Goal: Transaction & Acquisition: Purchase product/service

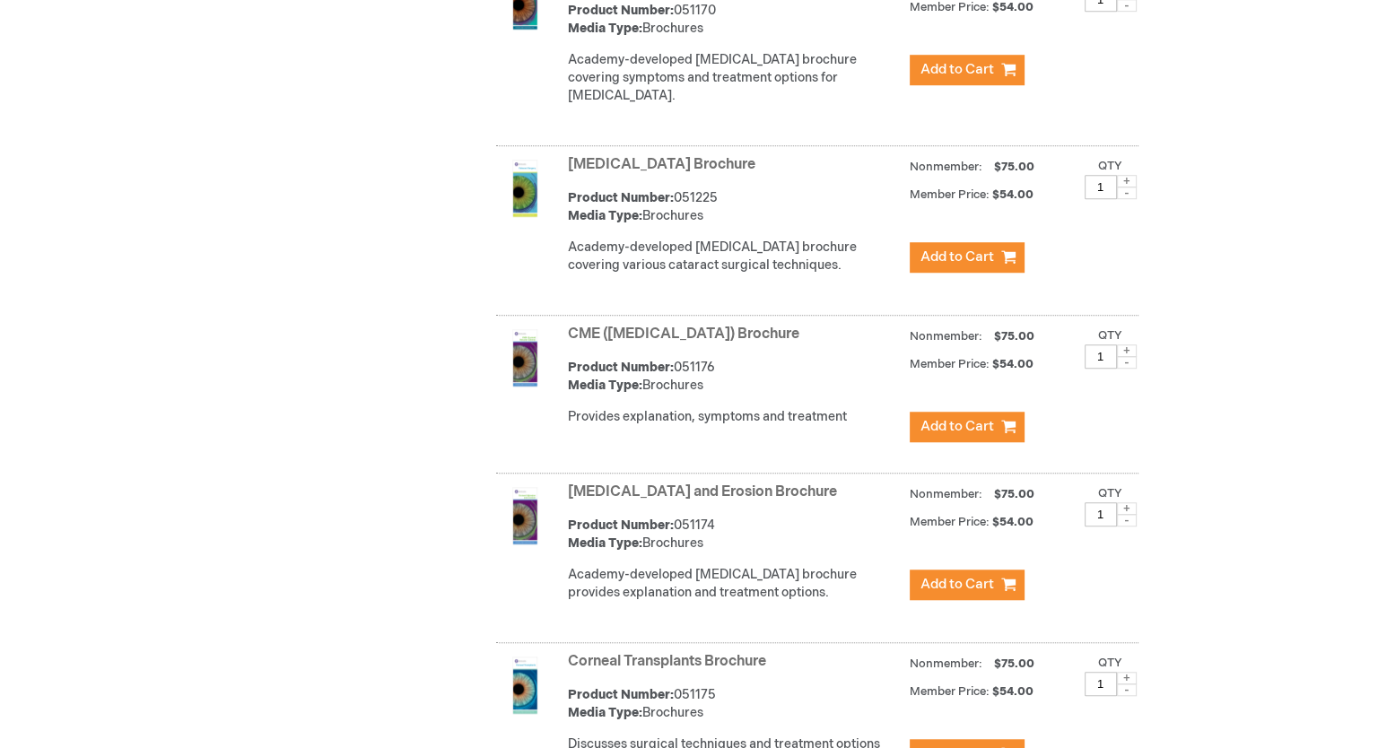
scroll to position [1675, 0]
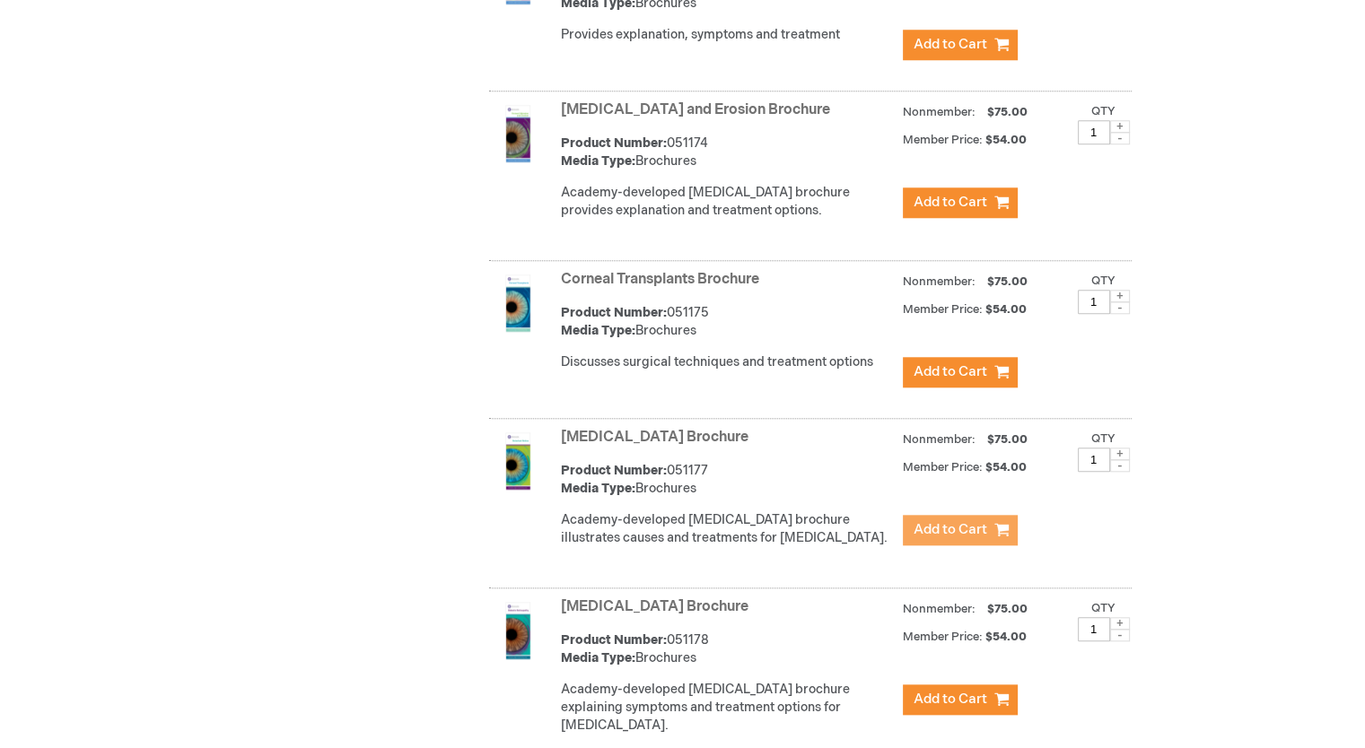
click at [943, 538] on span "Add to Cart" at bounding box center [950, 529] width 74 height 17
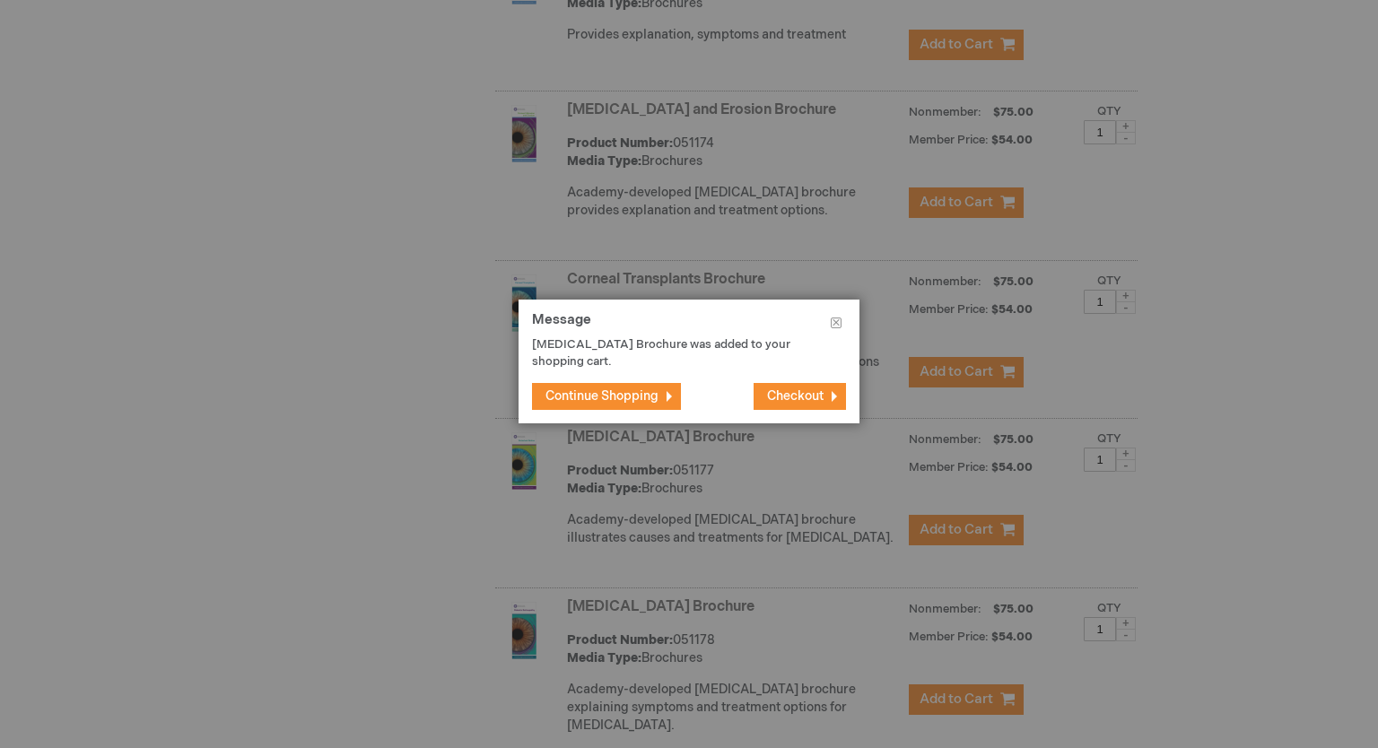
click at [662, 396] on button "Continue Shopping" at bounding box center [606, 396] width 149 height 27
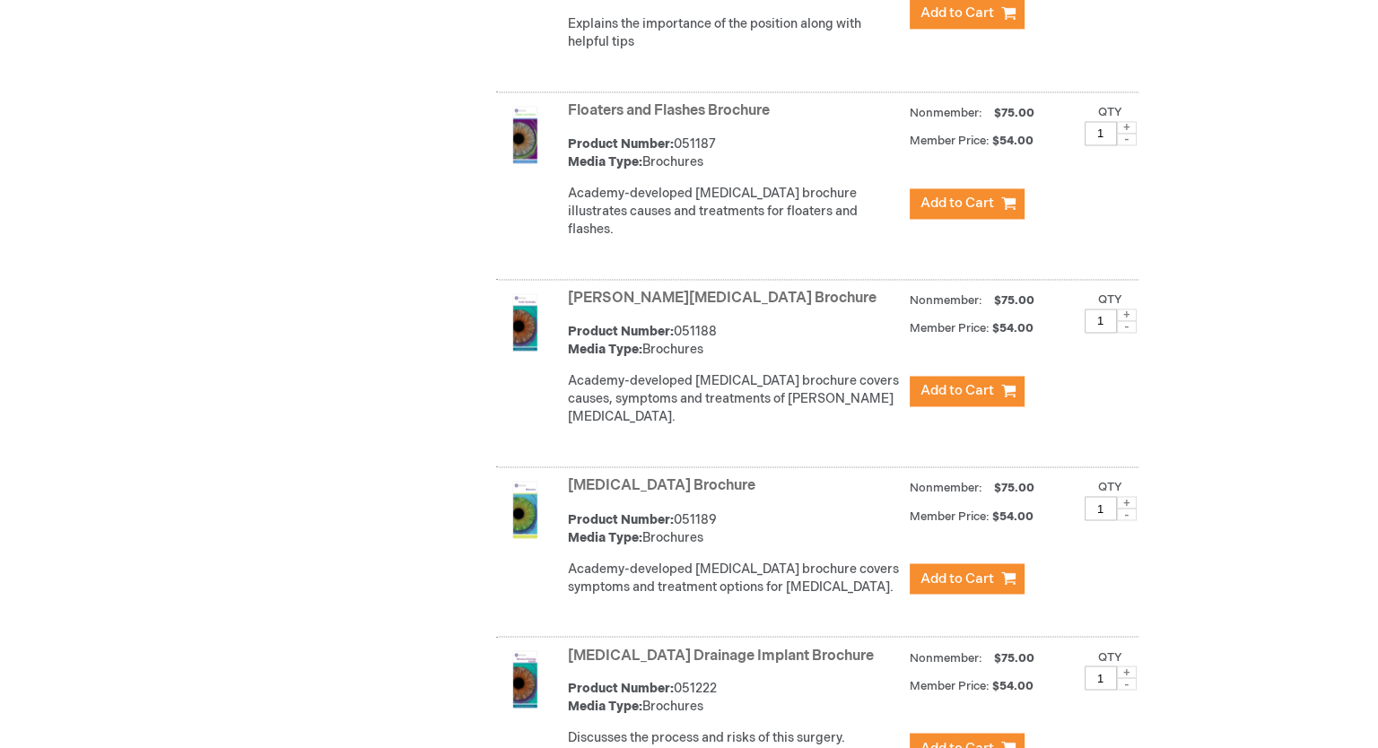
scroll to position [2874, 0]
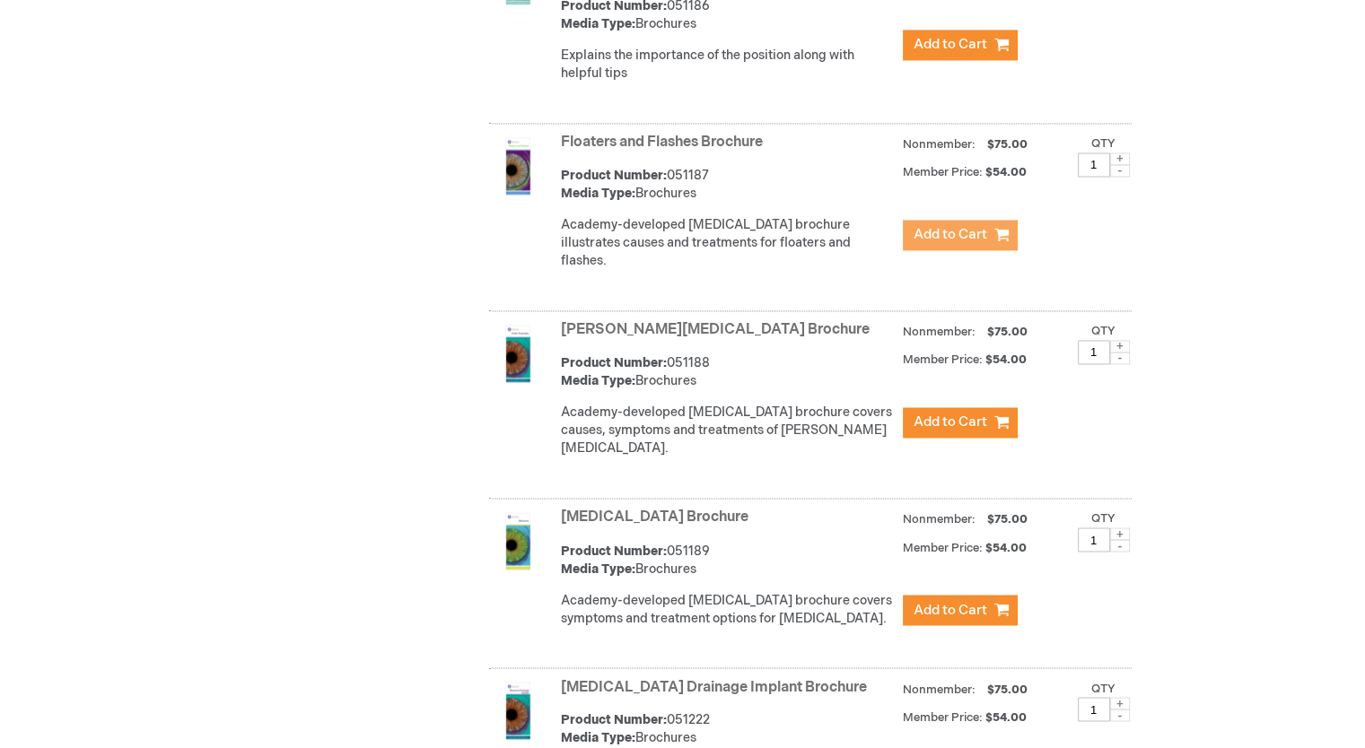
click at [953, 238] on span "Add to Cart" at bounding box center [950, 234] width 74 height 17
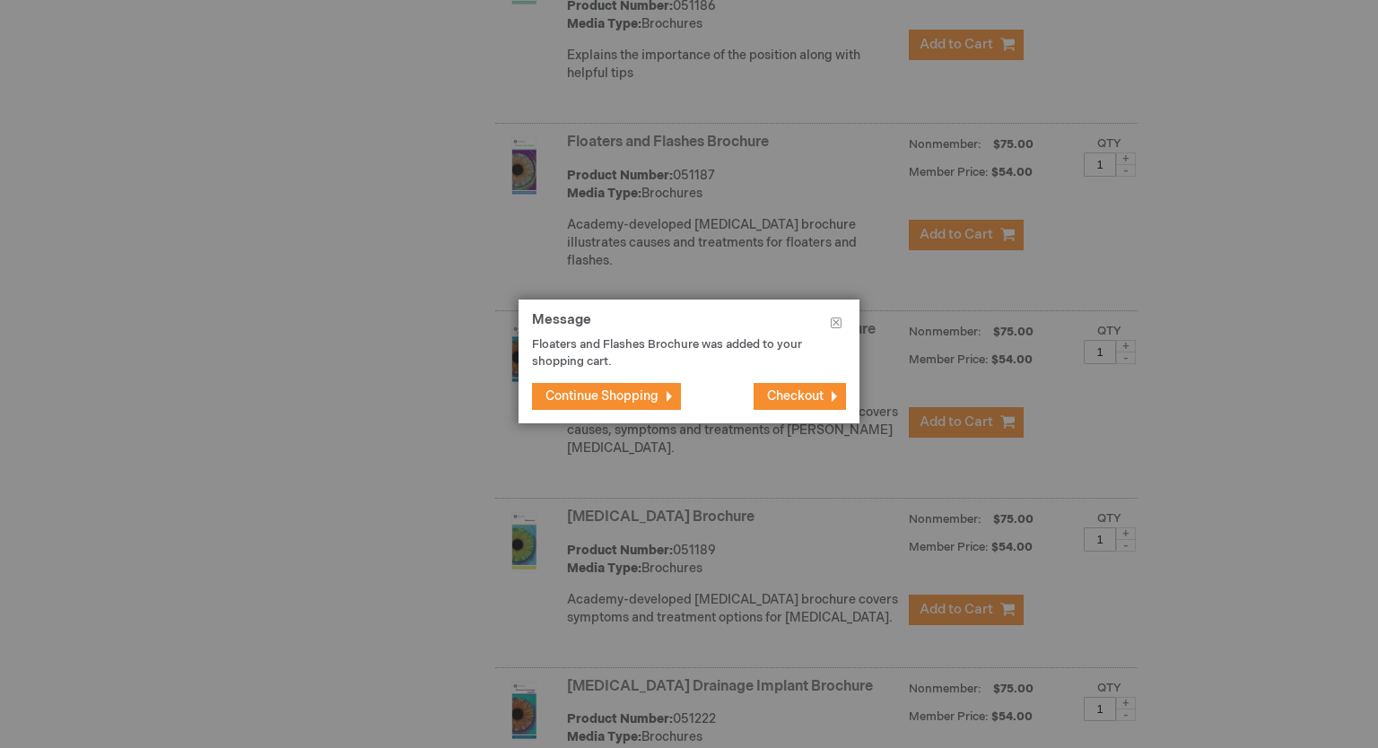
click at [781, 393] on span "Checkout" at bounding box center [795, 395] width 57 height 15
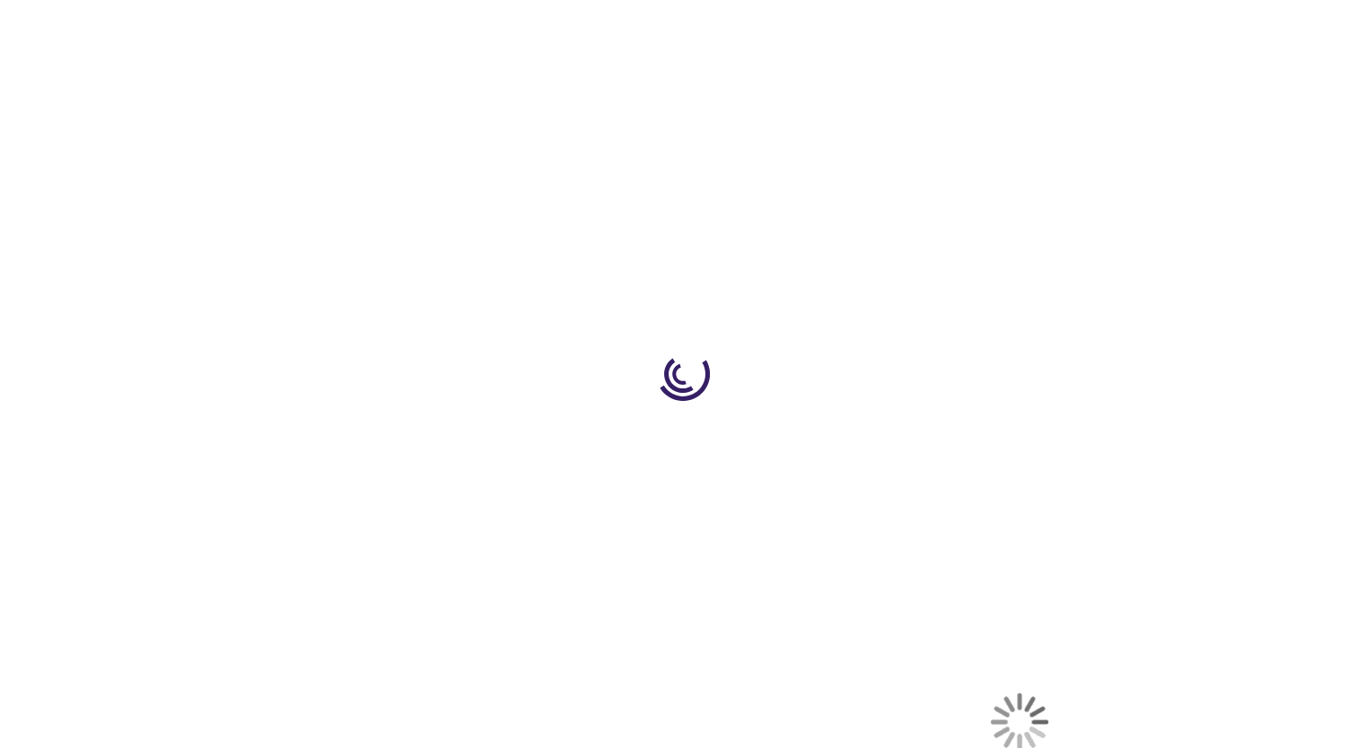
select select "US"
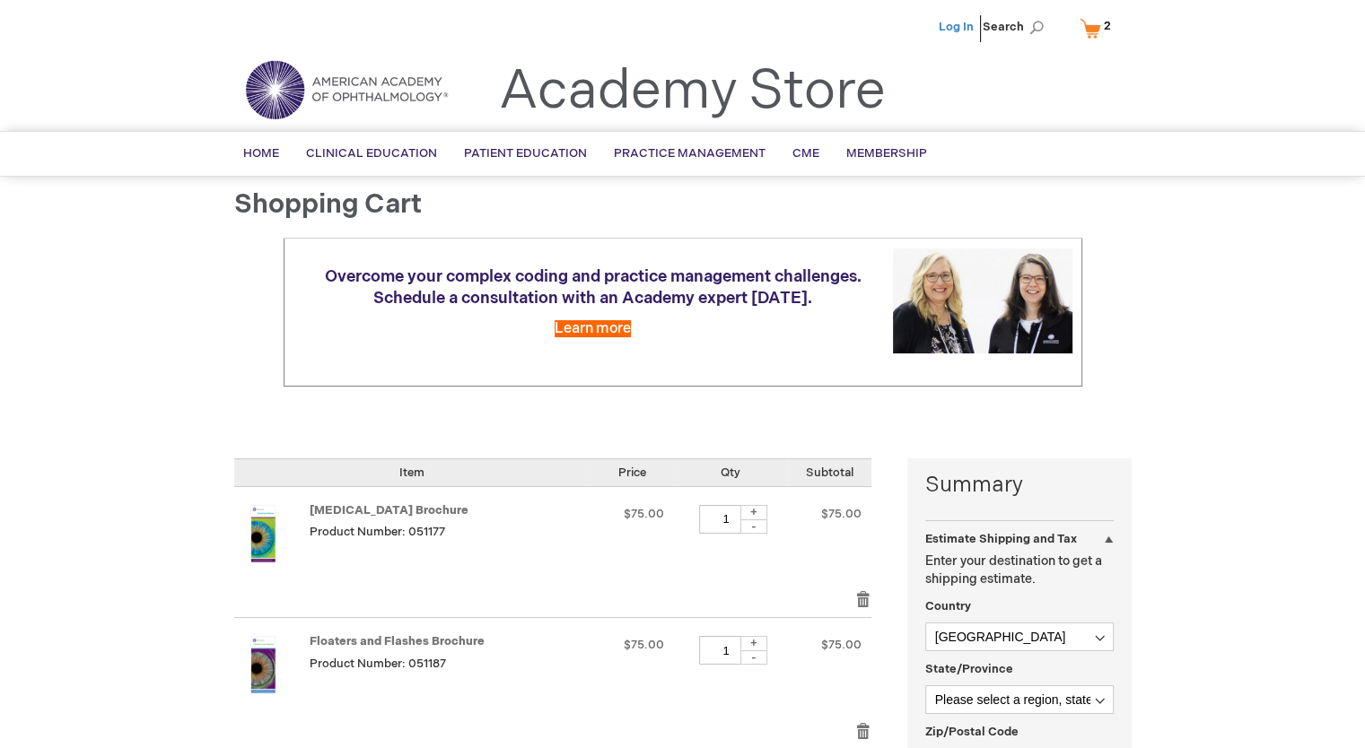
click at [962, 22] on link "Log In" at bounding box center [955, 27] width 35 height 14
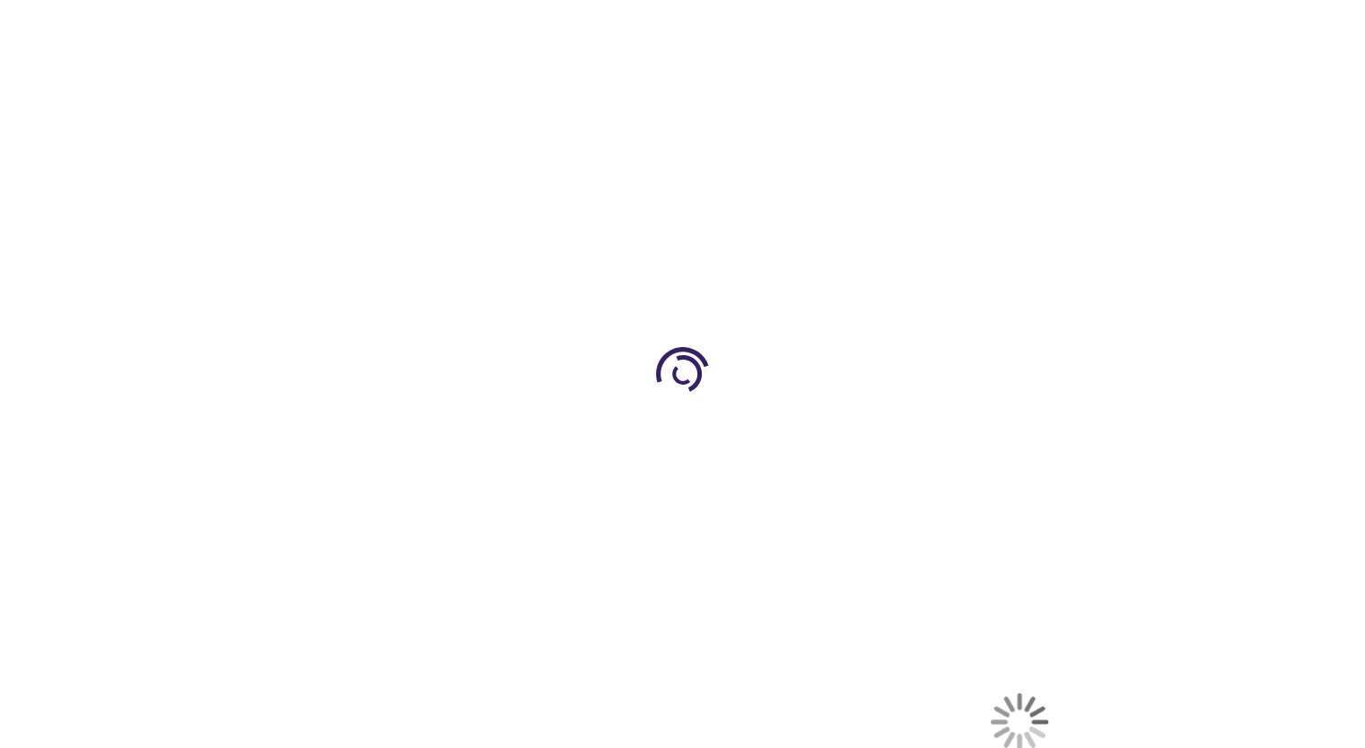
select select "US"
select select "27"
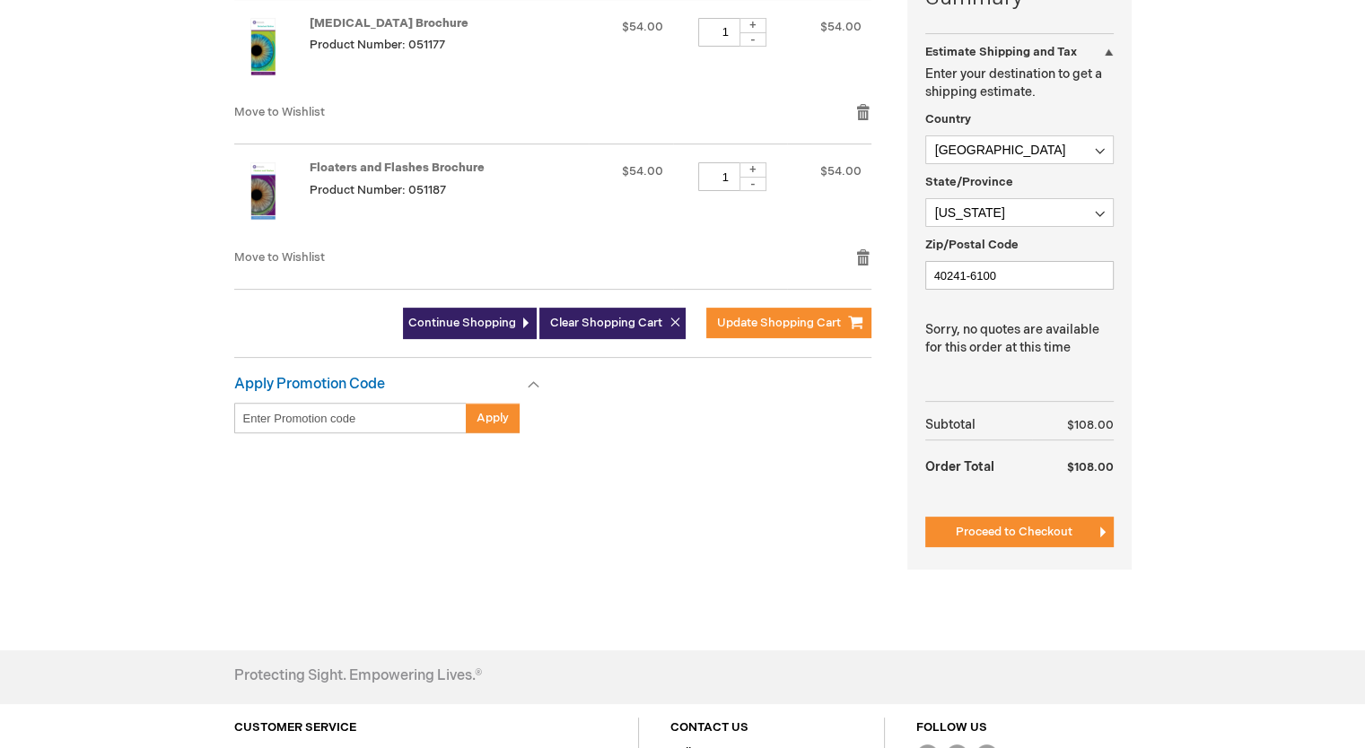
scroll to position [538, 0]
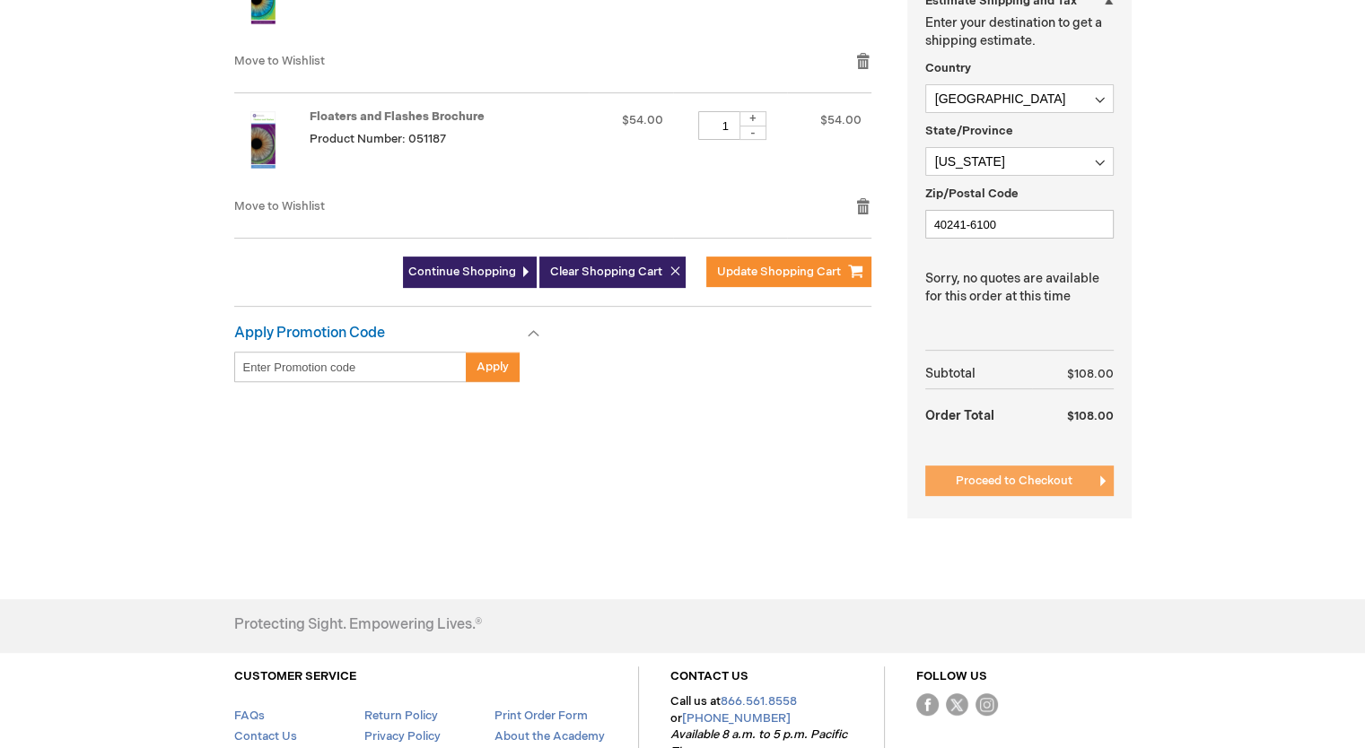
click at [982, 479] on span "Proceed to Checkout" at bounding box center [1014, 481] width 117 height 14
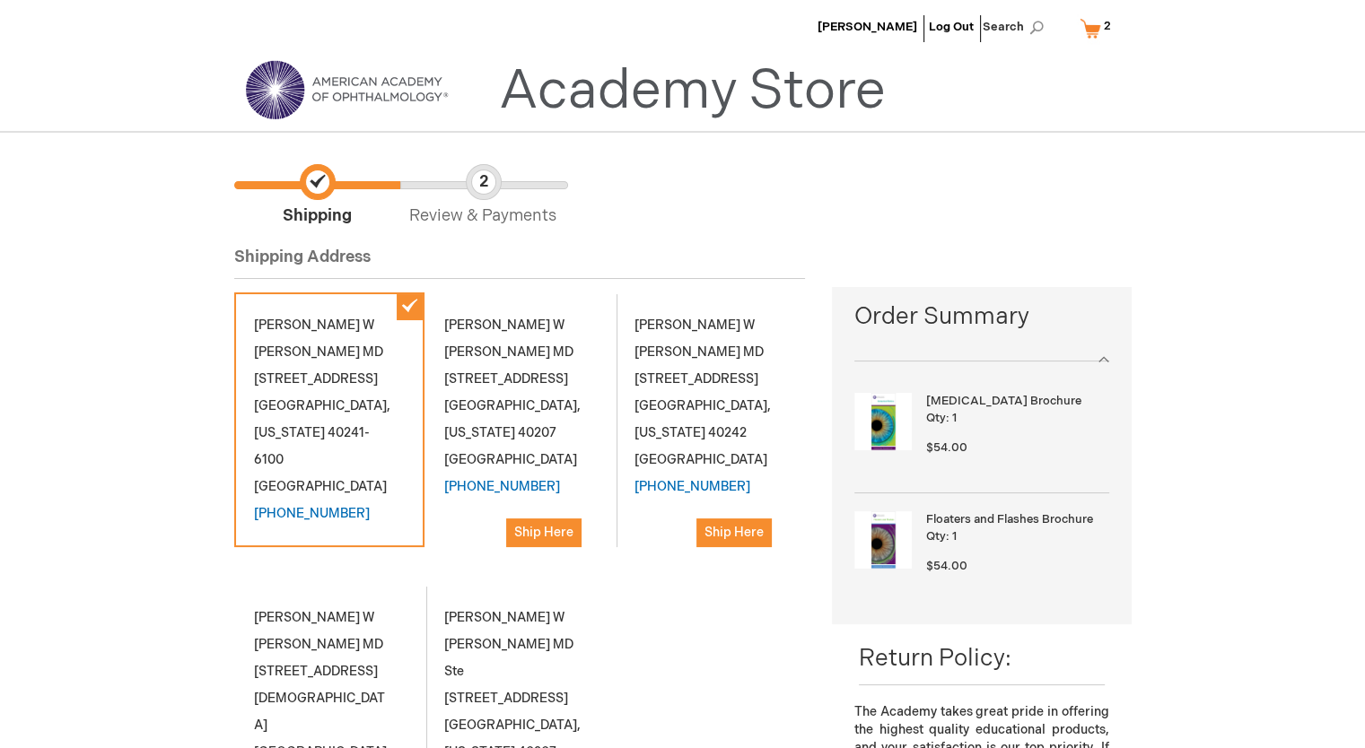
click at [325, 425] on span "[US_STATE]" at bounding box center [289, 432] width 71 height 15
click at [320, 333] on div "Thomas W Harper MD 3810 Springhurst Blvd Ste 100 Louisville , Kentucky 40241-61…" at bounding box center [329, 419] width 190 height 255
click at [417, 309] on div "Thomas W Harper MD 3810 Springhurst Blvd Ste 100 Louisville , Kentucky 40241-61…" at bounding box center [329, 419] width 190 height 255
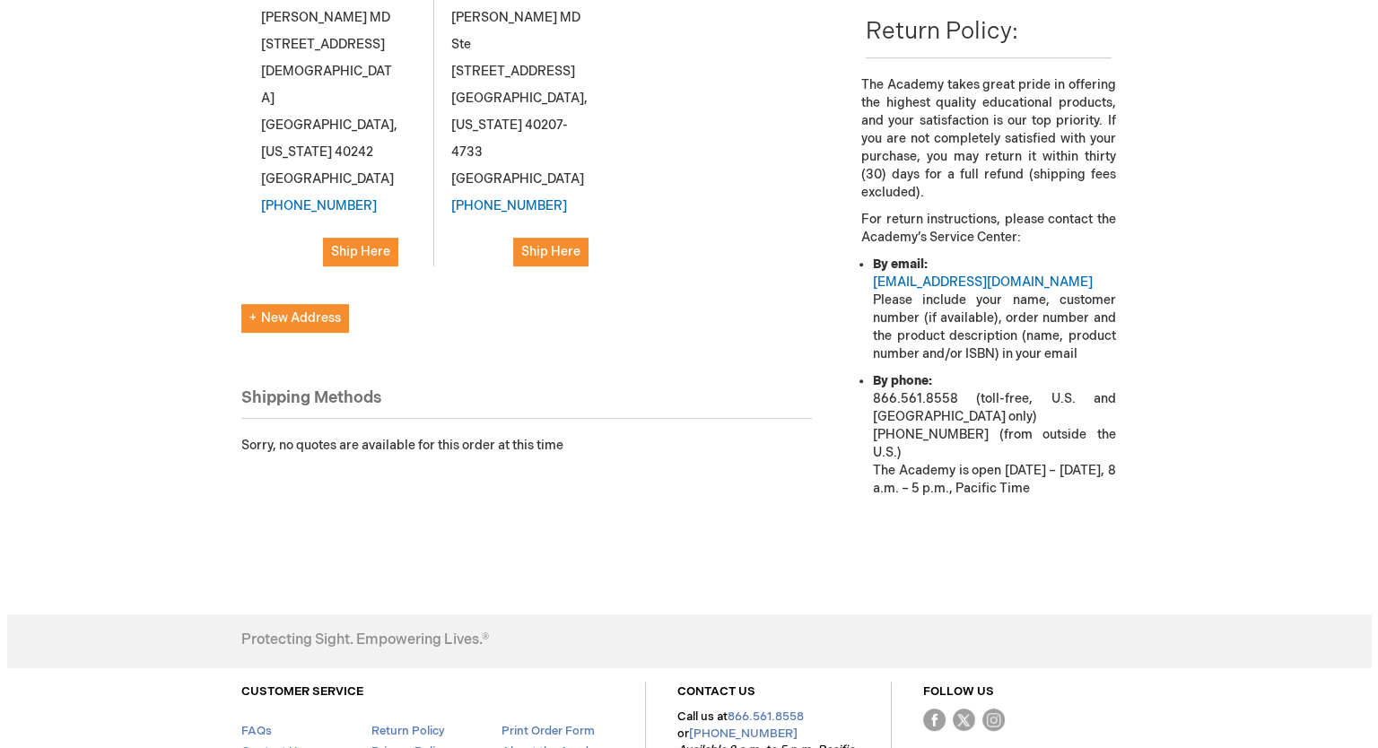
scroll to position [400, 0]
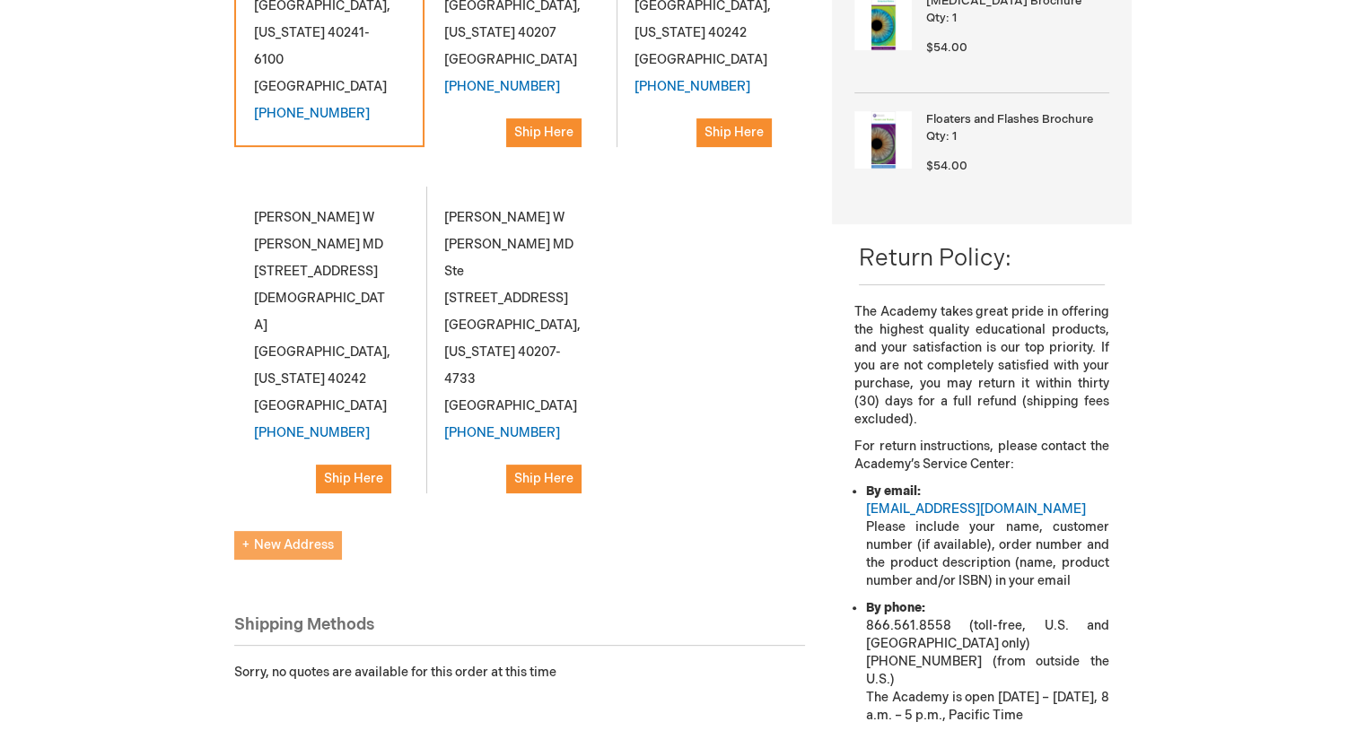
click at [312, 537] on span "New Address" at bounding box center [288, 544] width 92 height 15
select select "US"
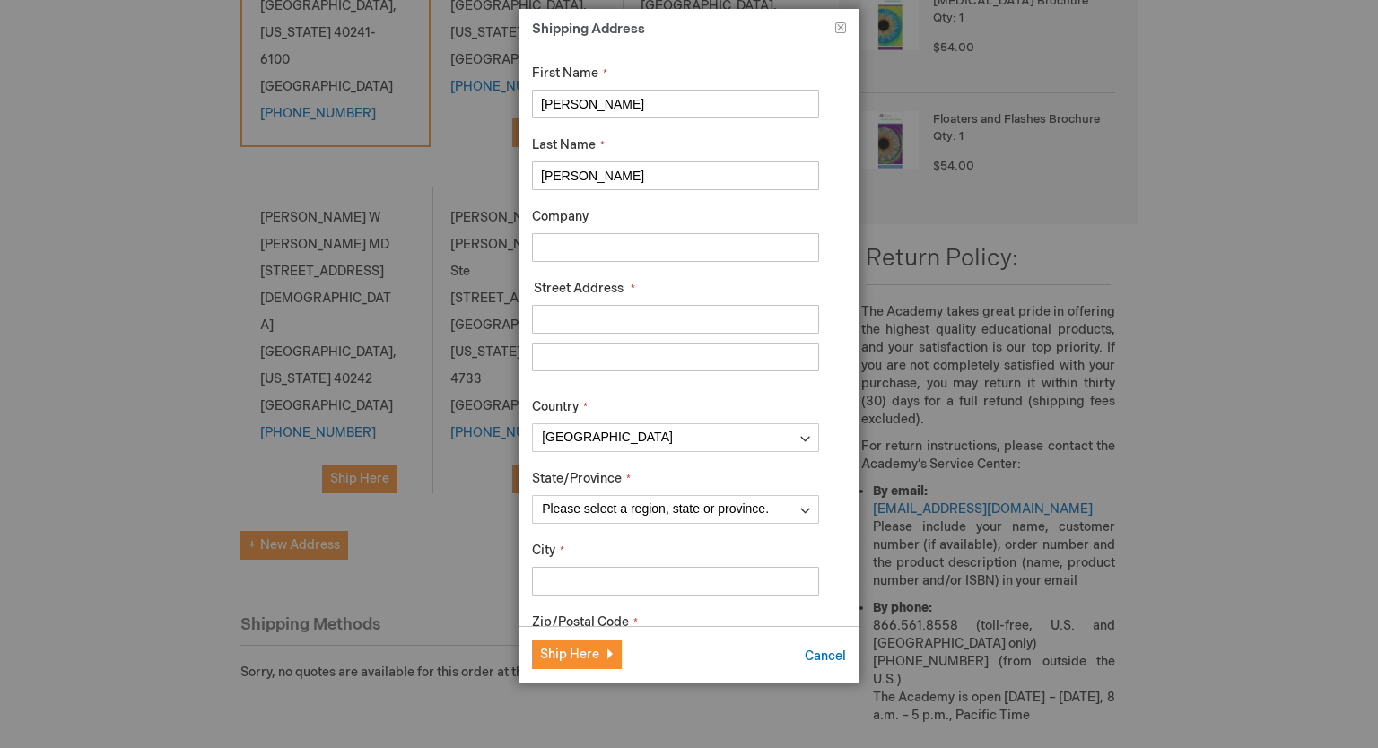
type input "Amanda"
type input "Young"
type input "River City Retina Consultants"
click at [656, 317] on input "Street Address: Line 1" at bounding box center [675, 319] width 287 height 29
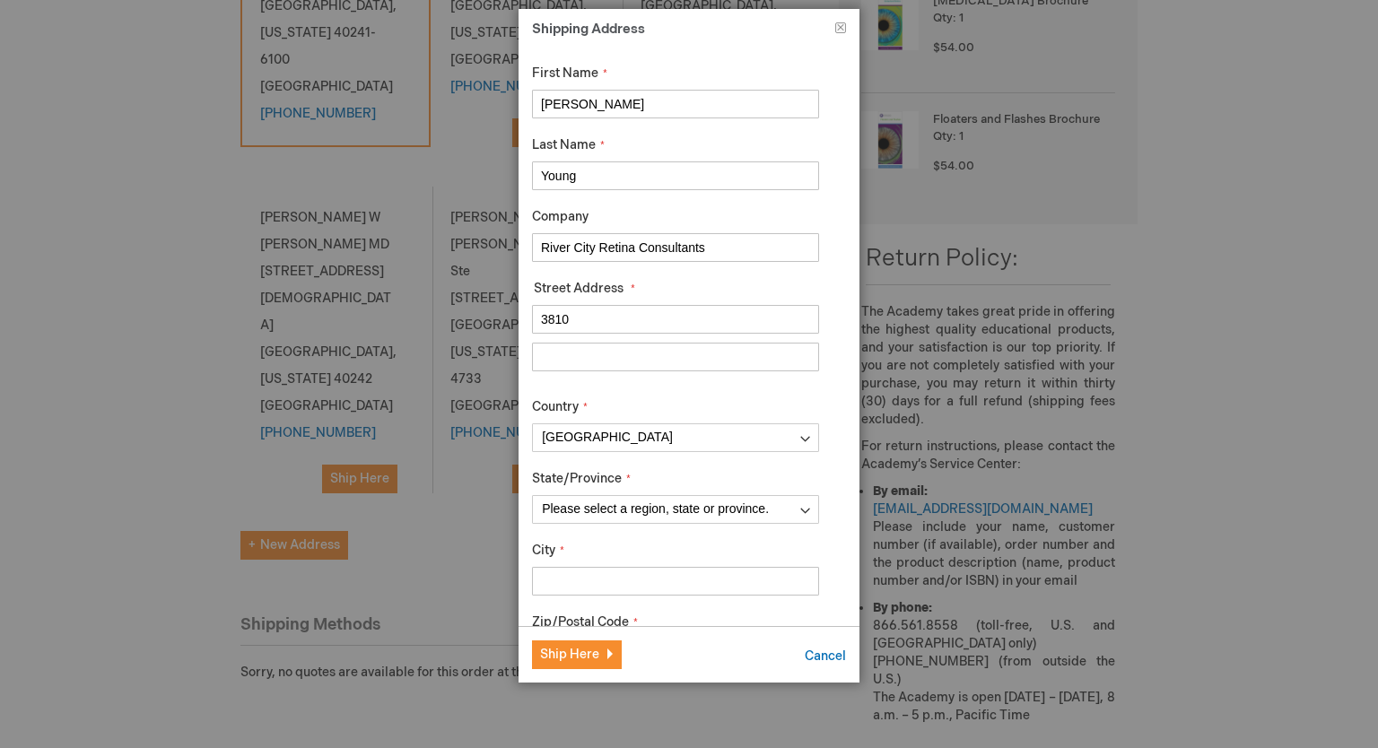
type input "[STREET_ADDRESS]"
click at [629, 361] on input "Street Address: Line 2" at bounding box center [675, 357] width 287 height 29
type input "Suite 100"
click at [588, 575] on input "City" at bounding box center [675, 581] width 287 height 29
type input "[GEOGRAPHIC_DATA]"
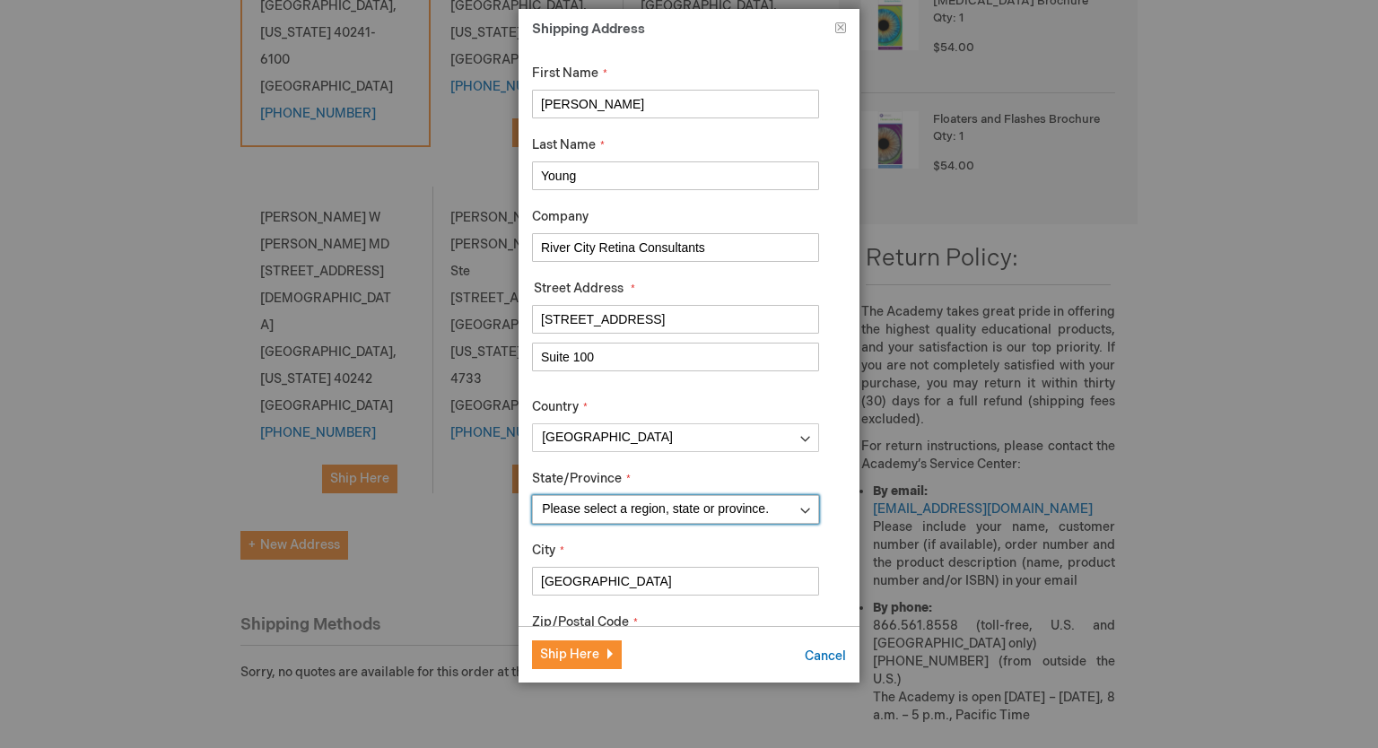
click at [616, 511] on select "Please select a region, state or province. Alabama Alaska American Samoa Arizon…" at bounding box center [675, 509] width 287 height 29
select select "27"
click at [532, 495] on select "Please select a region, state or province. Alabama Alaska American Samoa Arizon…" at bounding box center [675, 509] width 287 height 29
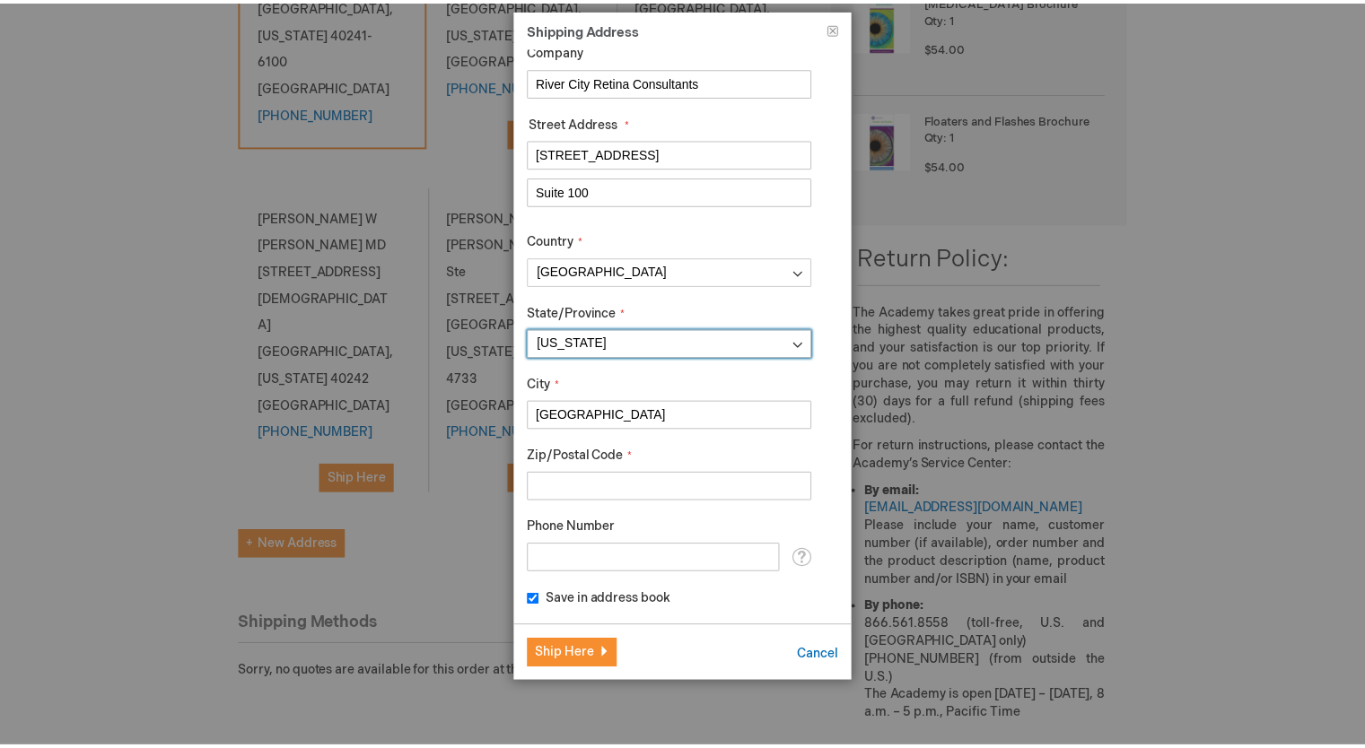
scroll to position [167, 0]
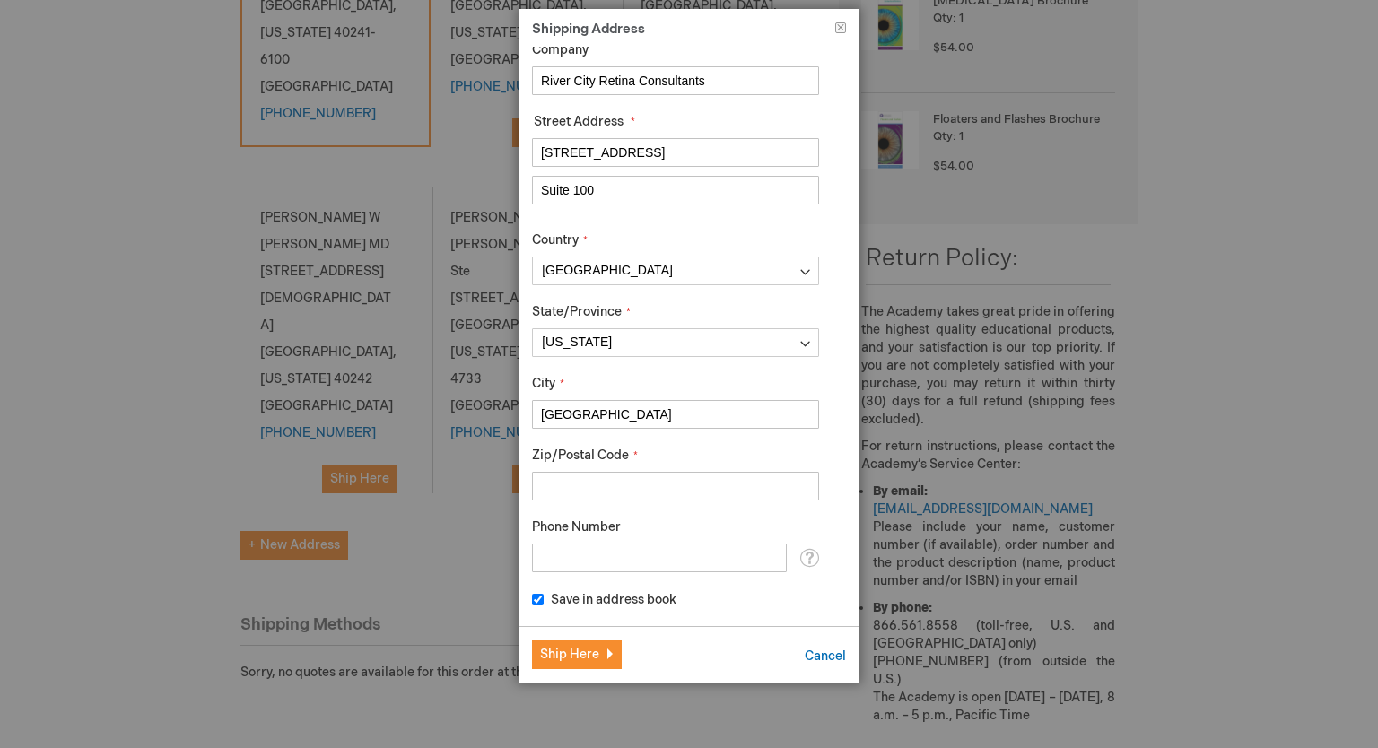
click at [631, 482] on input "Zip/Postal Code" at bounding box center [675, 486] width 287 height 29
type input "40241"
type input "5028979881"
click at [580, 659] on span "Ship Here" at bounding box center [569, 654] width 59 height 15
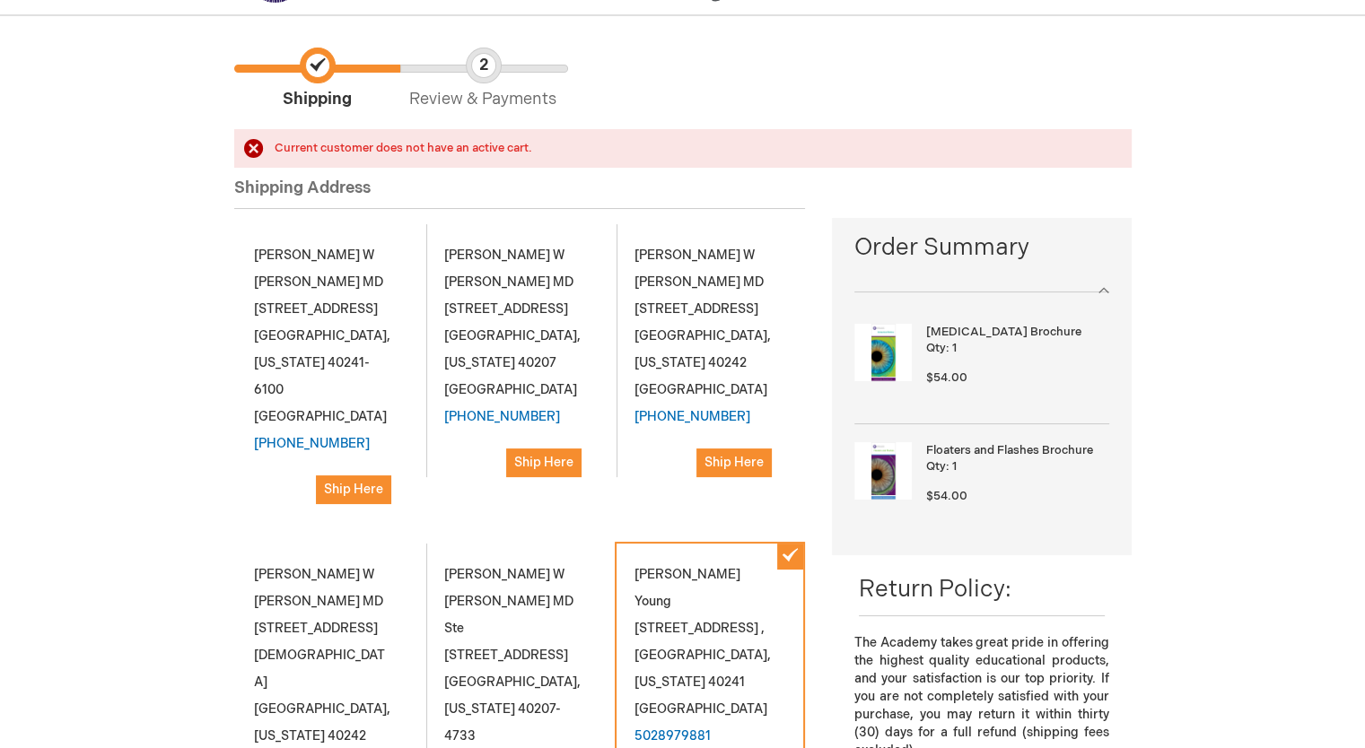
scroll to position [89, 0]
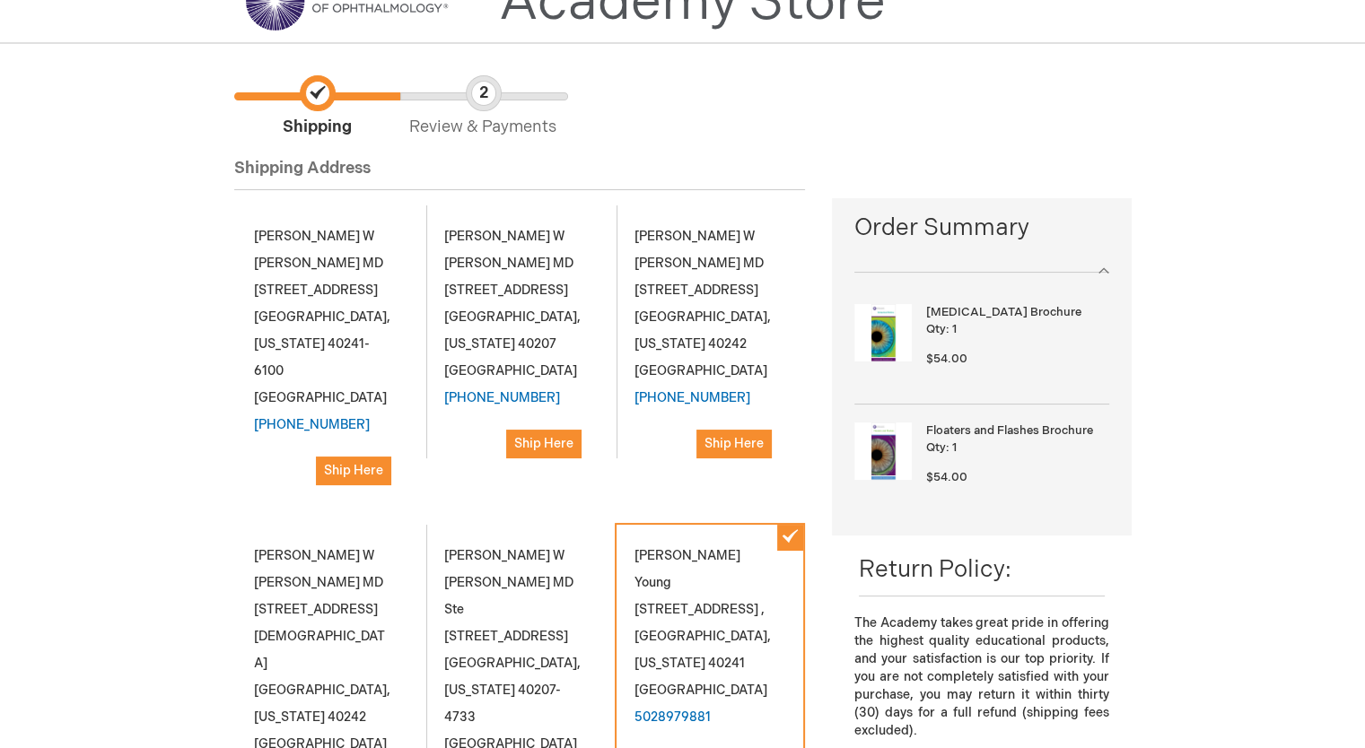
click at [1270, 520] on div "Thomas Harper Log Out Search My Cart 2 2 items CLOSE RECENTLY ADDED ITEM(S) Clo…" at bounding box center [682, 674] width 1365 height 1526
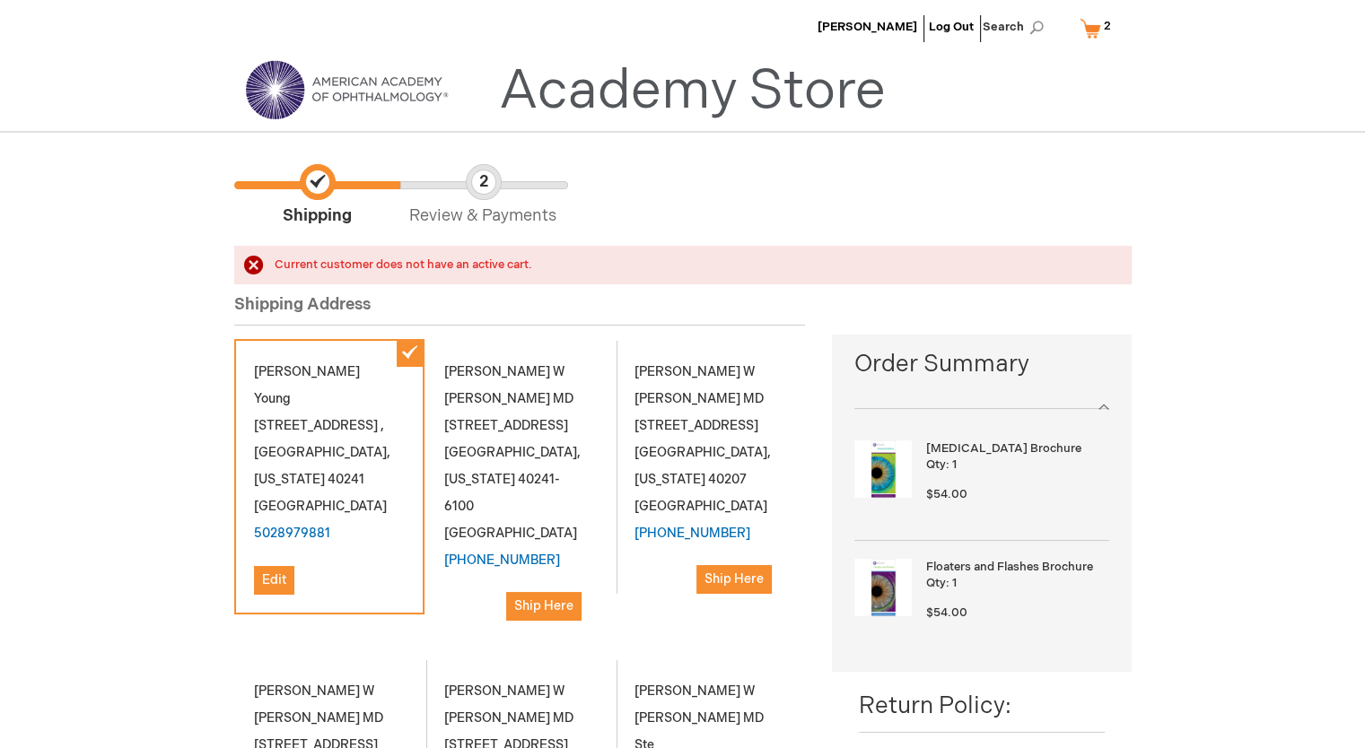
click at [1091, 30] on link "My Cart 2 2 items" at bounding box center [1099, 28] width 47 height 31
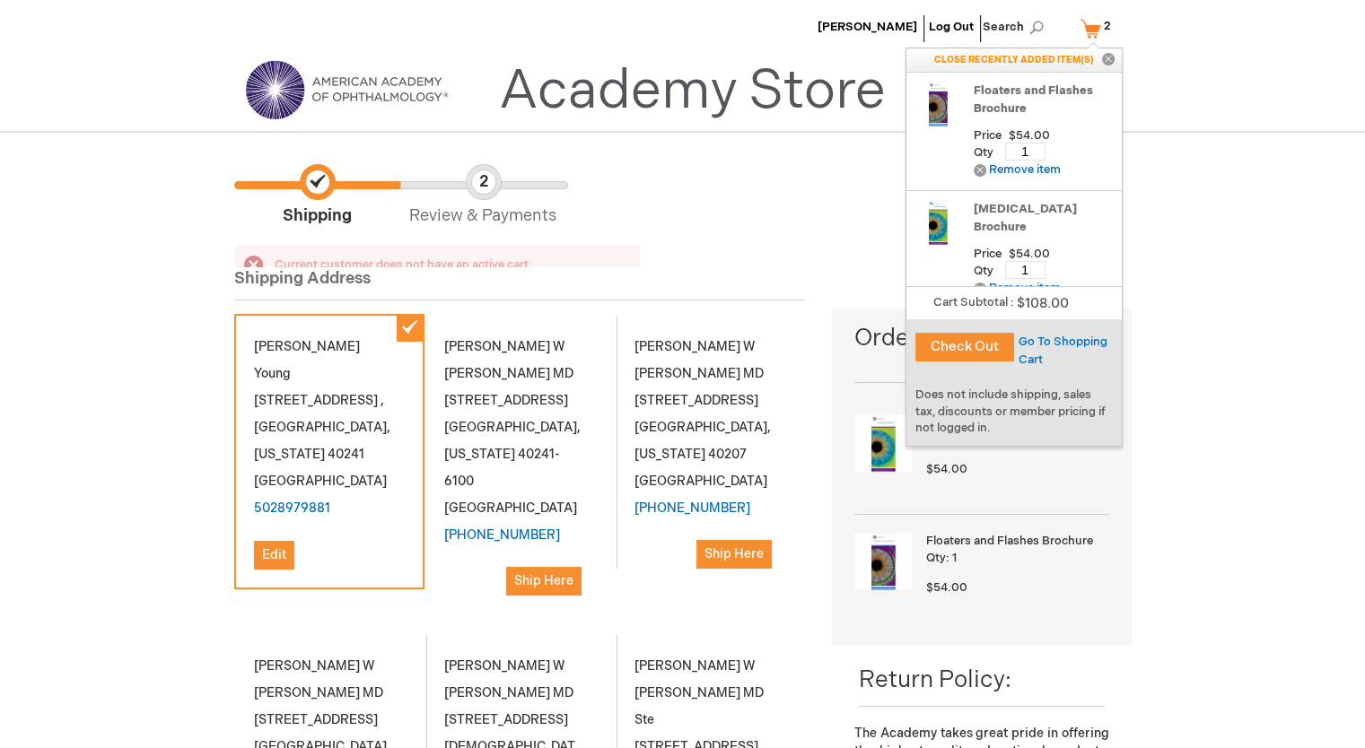
click at [973, 345] on button "Check Out" at bounding box center [964, 347] width 99 height 29
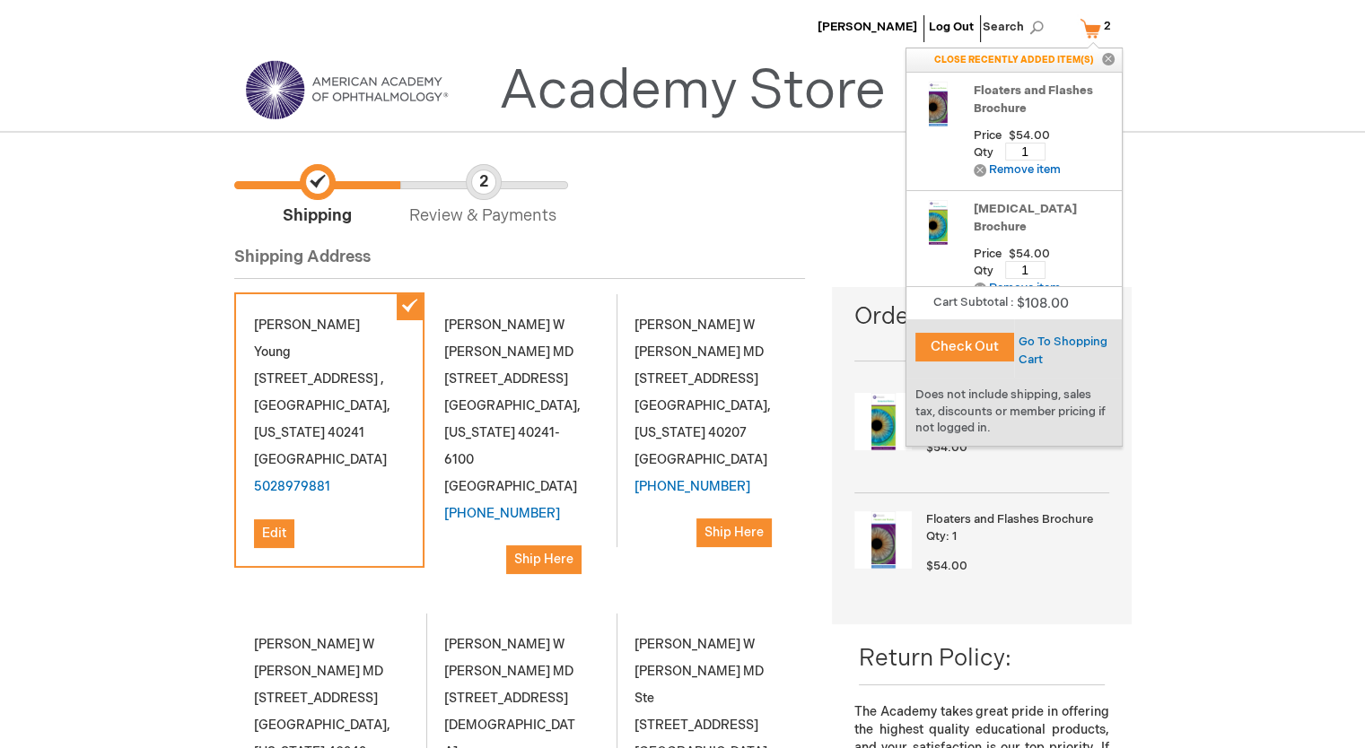
click at [973, 345] on button "Check Out" at bounding box center [964, 347] width 99 height 29
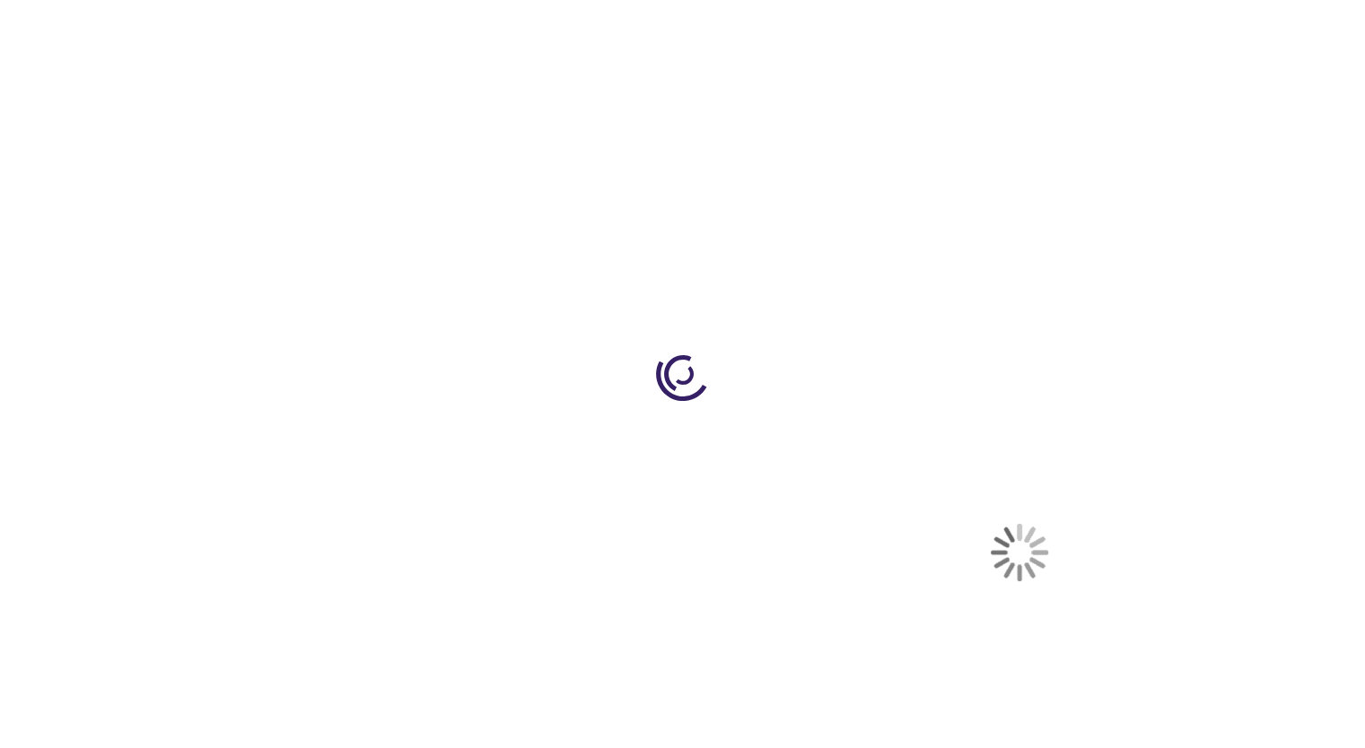
select select "US"
select select "27"
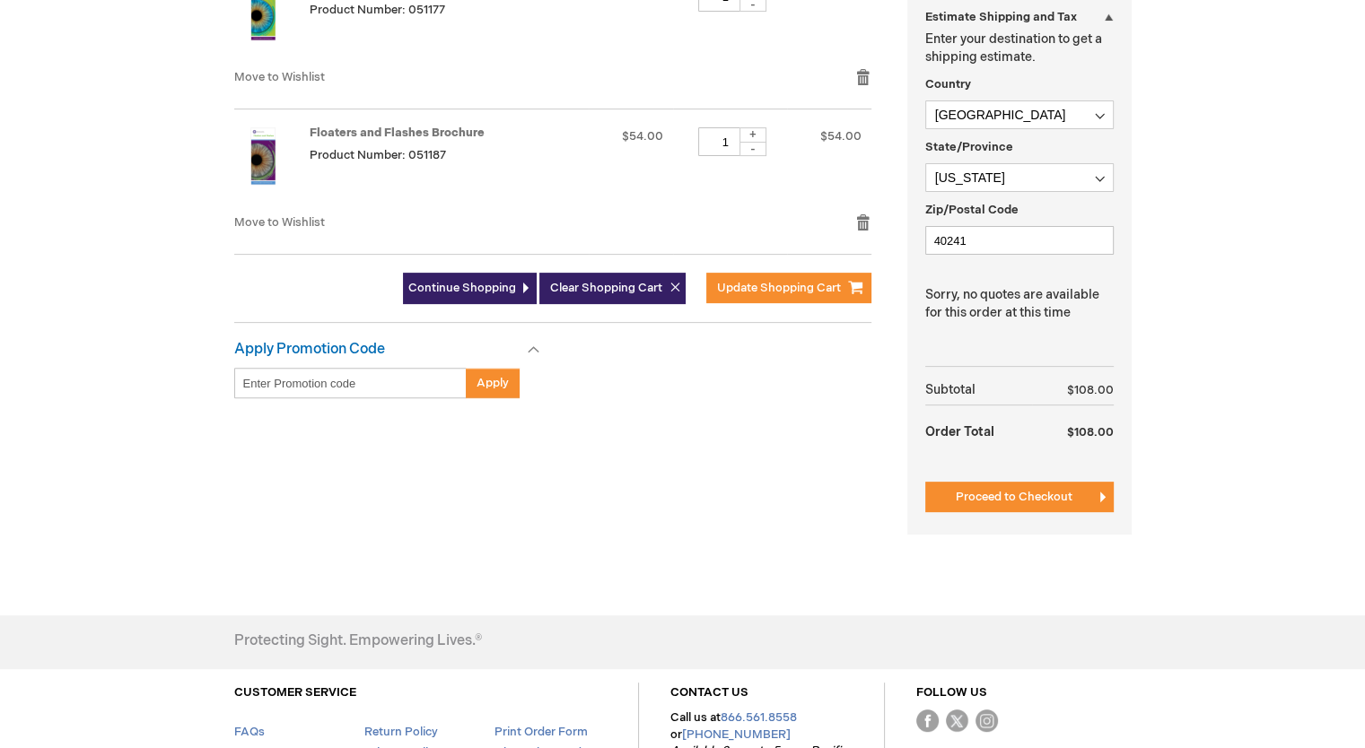
scroll to position [538, 0]
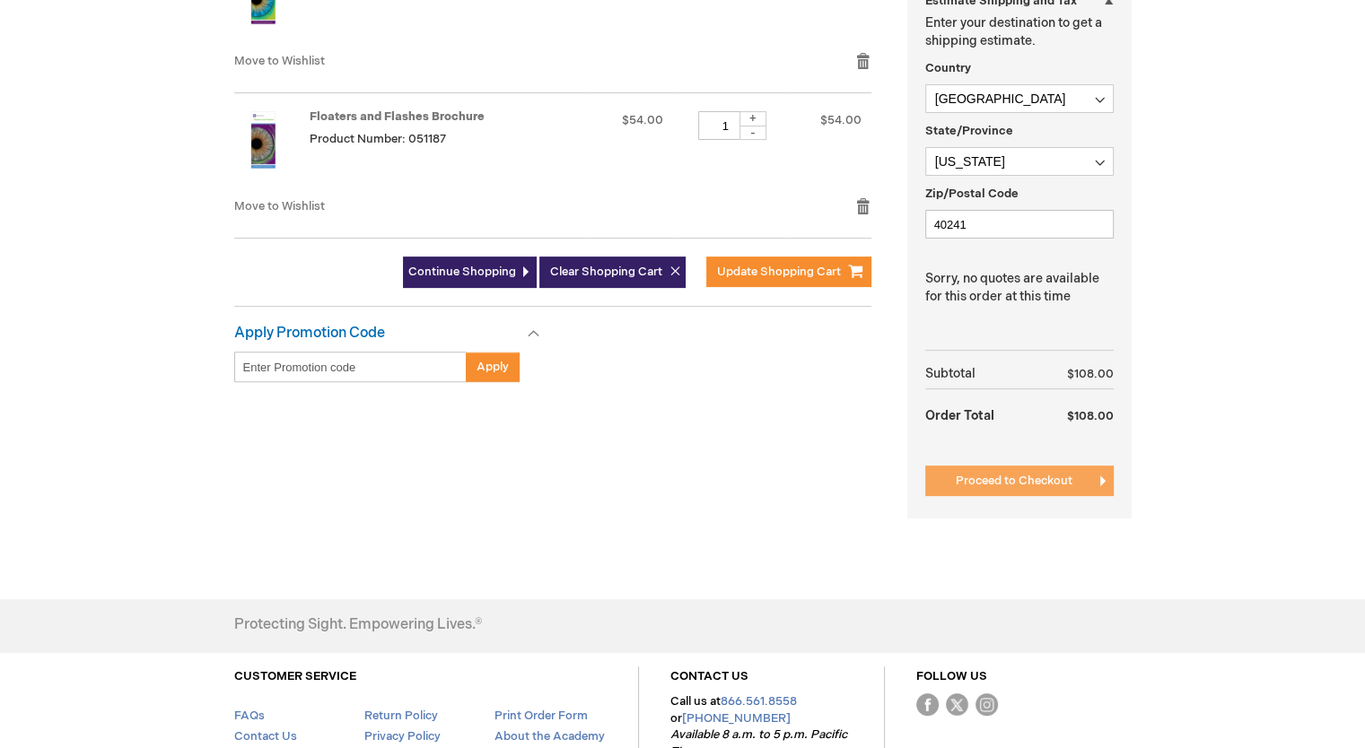
click at [1026, 478] on span "Proceed to Checkout" at bounding box center [1014, 481] width 117 height 14
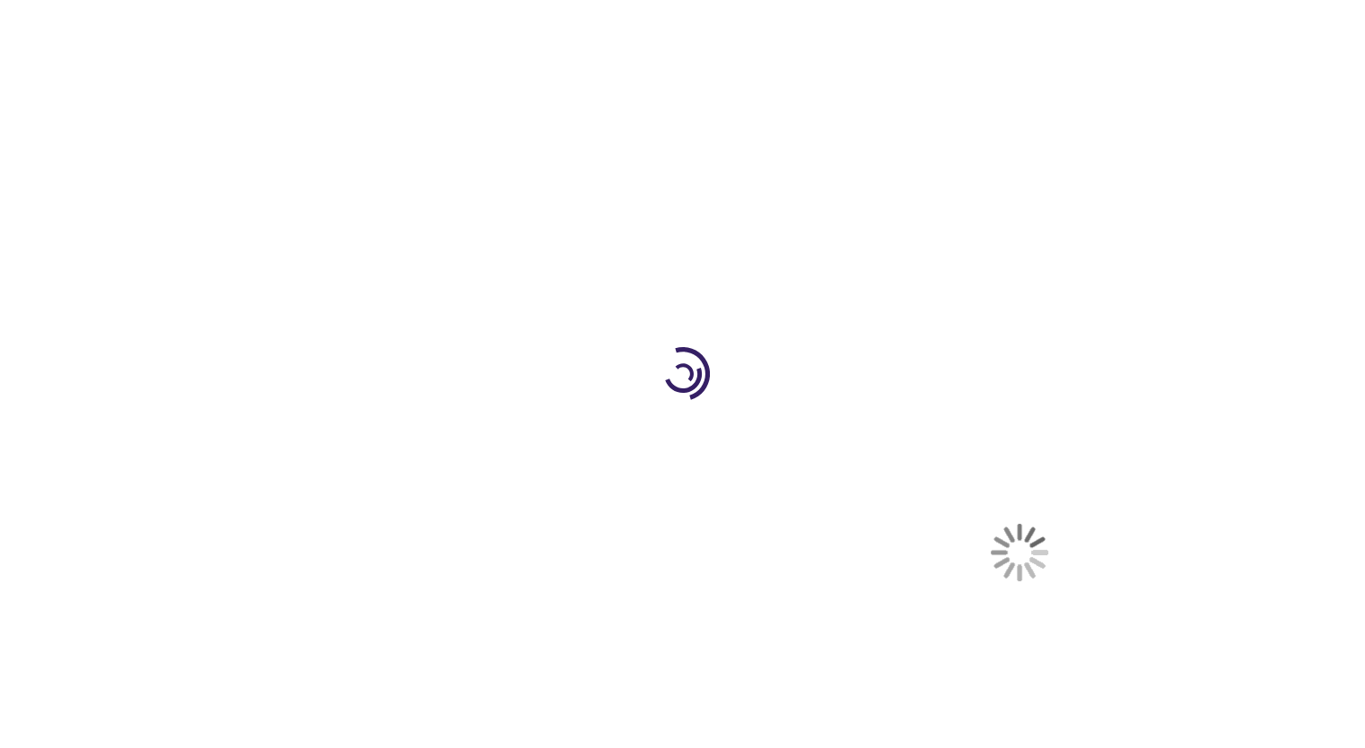
scroll to position [538, 0]
select select "US"
select select "27"
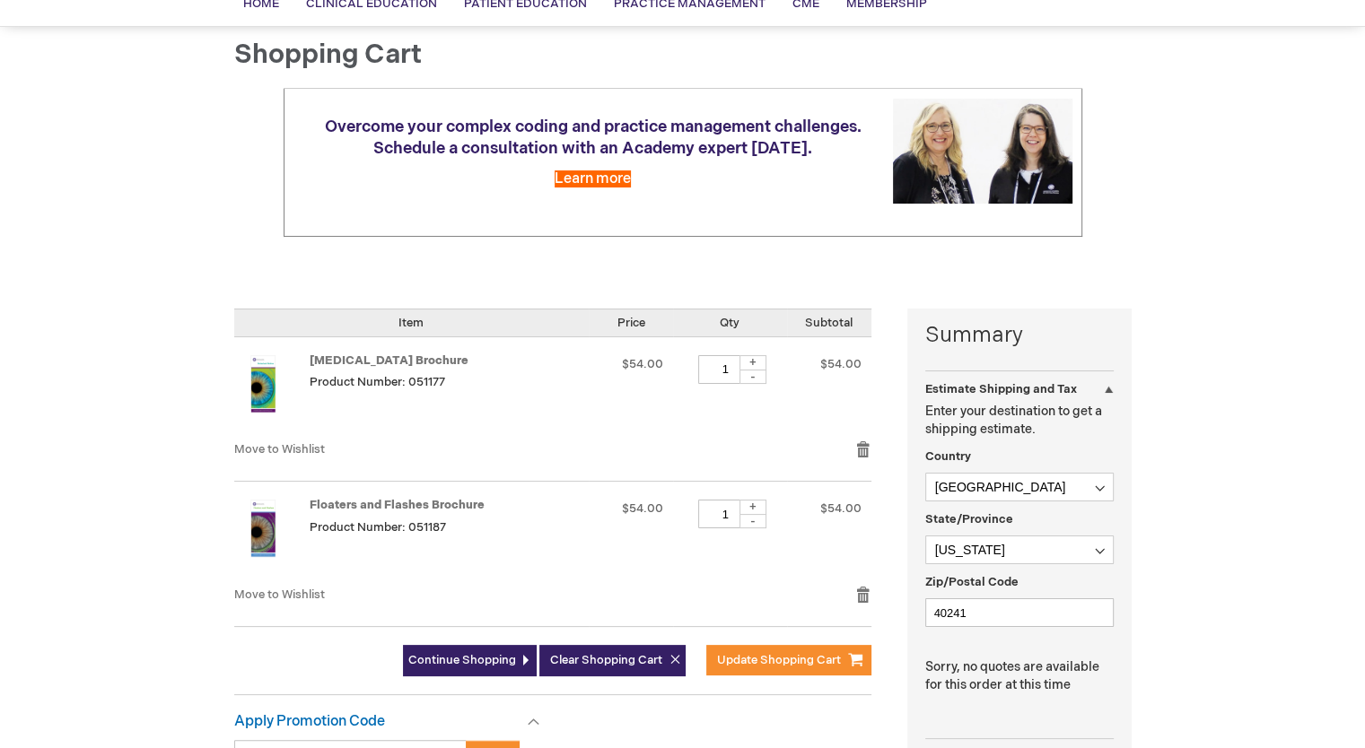
scroll to position [269, 0]
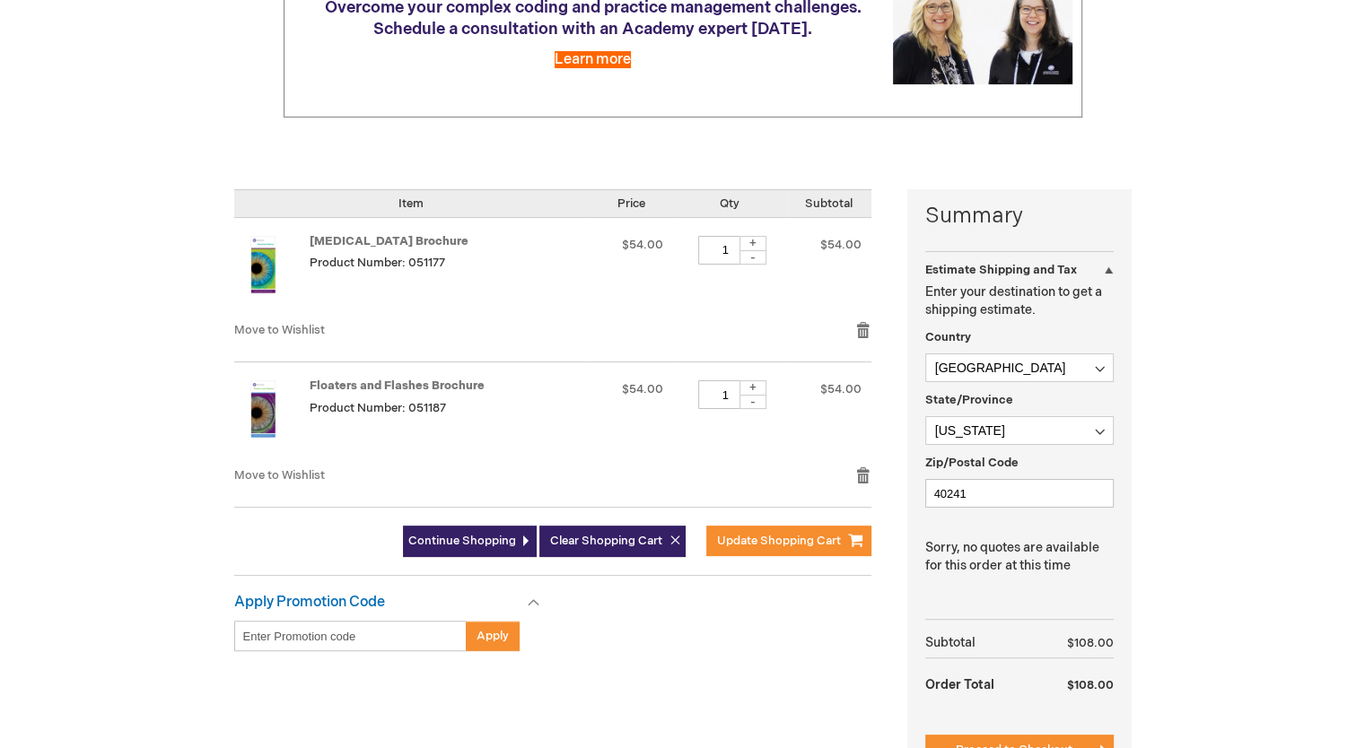
click at [750, 382] on div "+" at bounding box center [752, 387] width 27 height 15
type input "2"
click at [750, 240] on div "+" at bounding box center [752, 243] width 27 height 15
type input "2"
click at [746, 403] on div "-" at bounding box center [752, 402] width 27 height 14
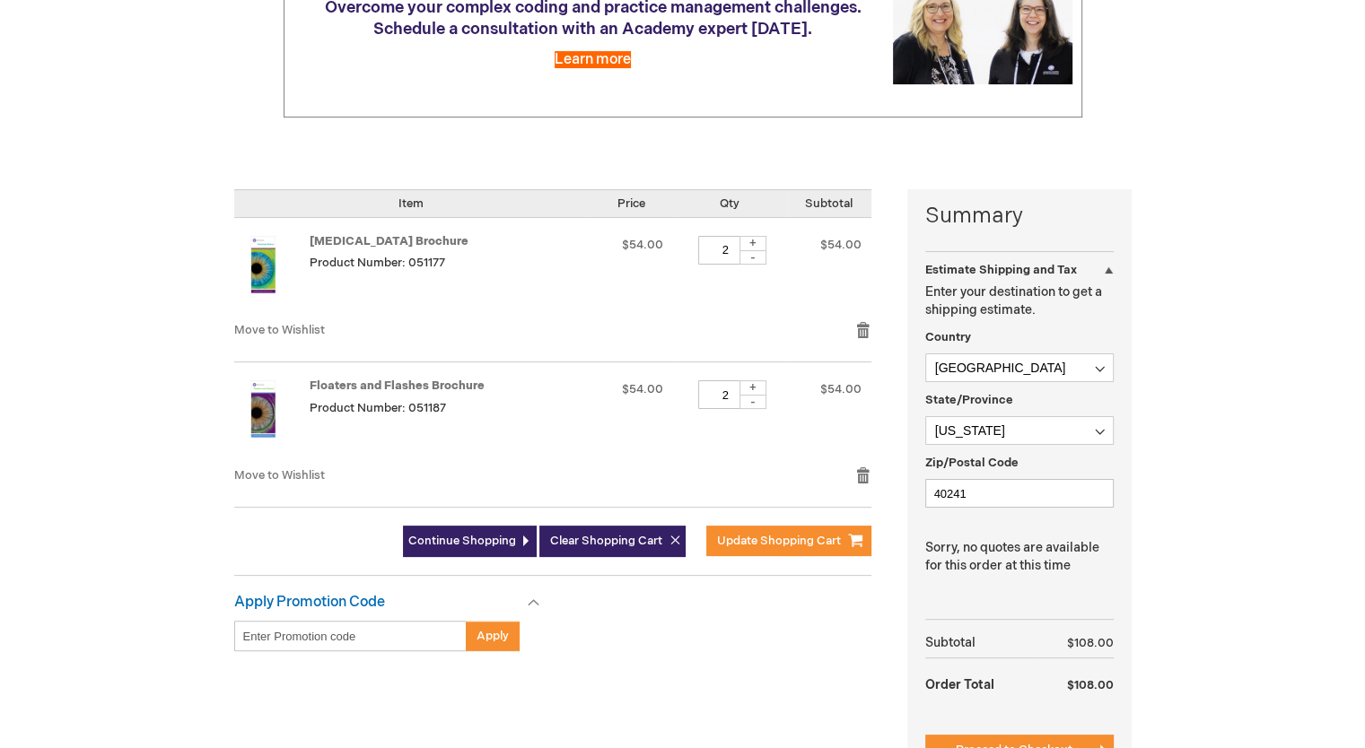
type input "1"
click at [751, 256] on div "-" at bounding box center [752, 257] width 27 height 14
type input "1"
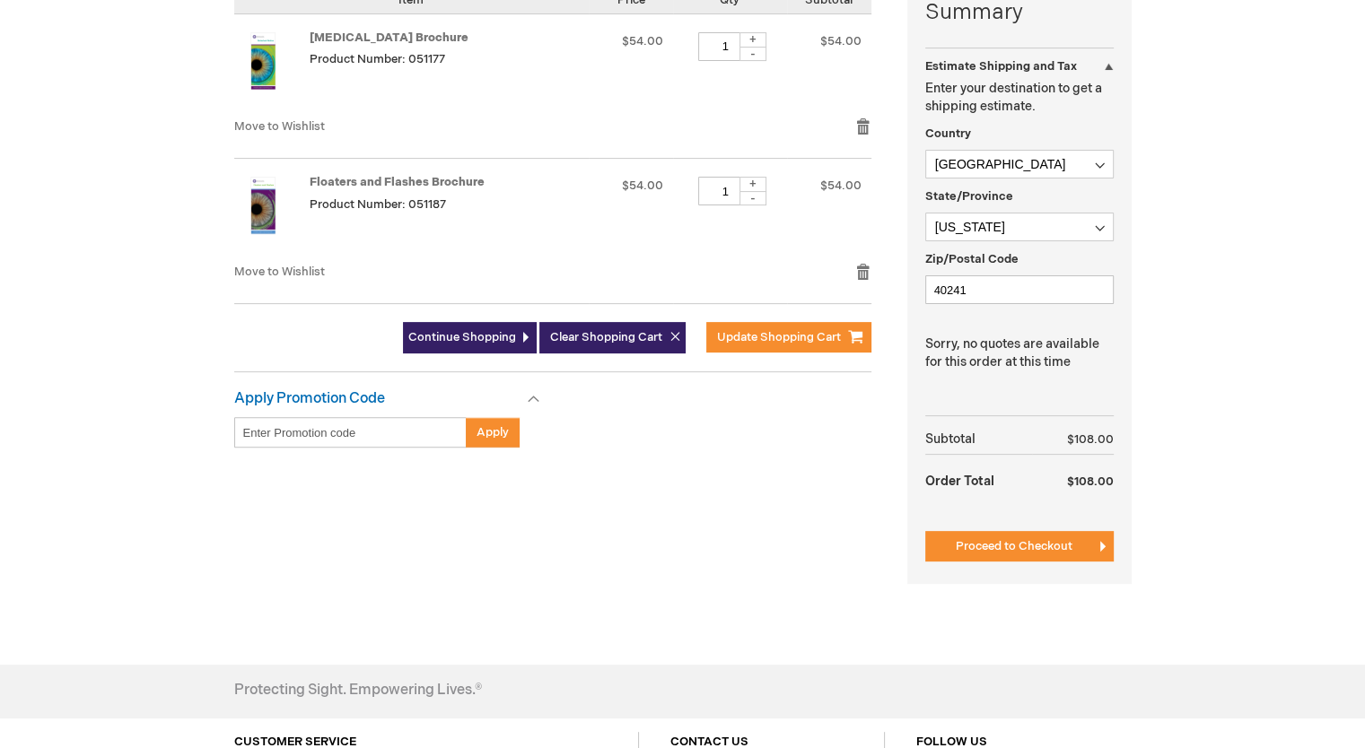
scroll to position [674, 0]
